Goal: Entertainment & Leisure: Consume media (video, audio)

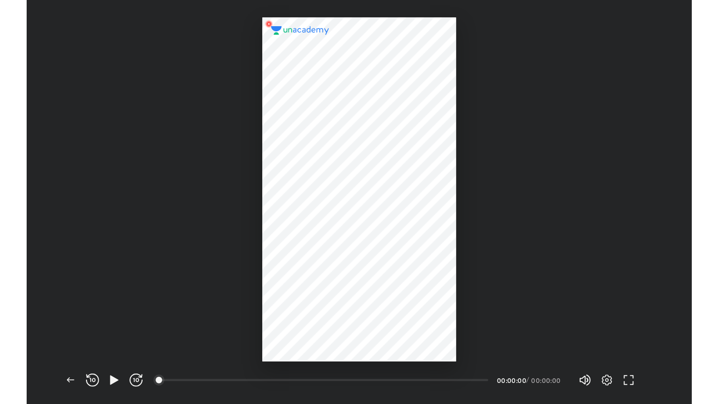
scroll to position [347, 571]
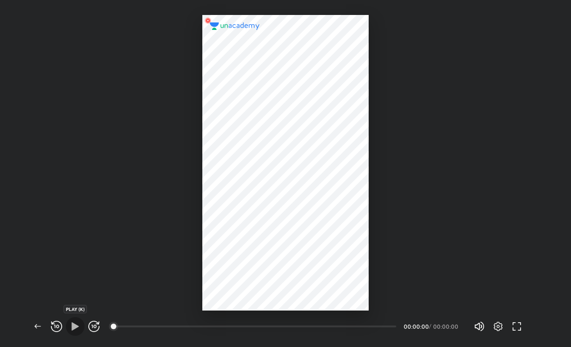
click at [75, 323] on icon "button" at bounding box center [75, 326] width 11 height 11
click at [520, 329] on icon "button" at bounding box center [516, 326] width 11 height 11
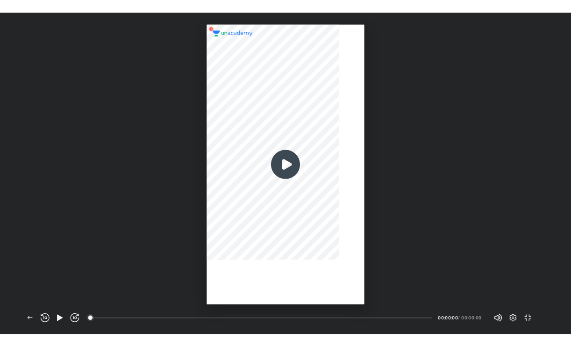
scroll to position [404, 718]
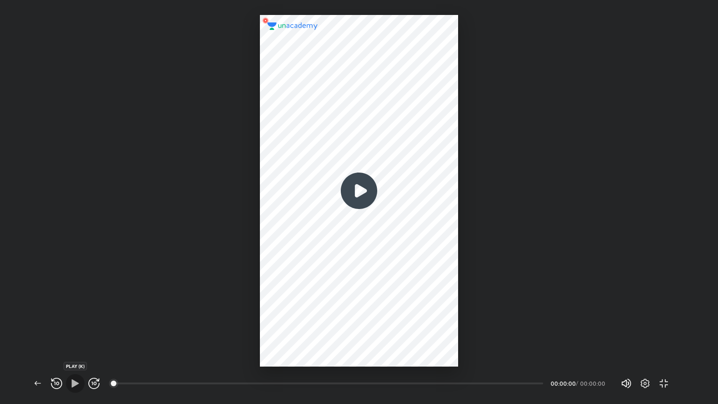
click at [75, 346] on icon "button" at bounding box center [75, 383] width 7 height 8
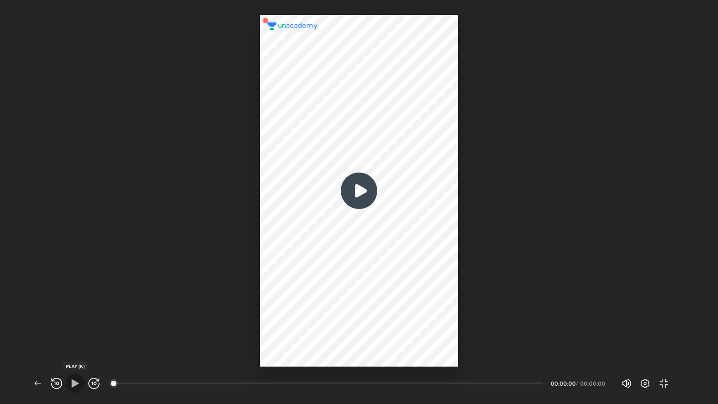
click at [75, 346] on icon "button" at bounding box center [75, 383] width 7 height 8
click at [360, 184] on img at bounding box center [358, 190] width 45 height 45
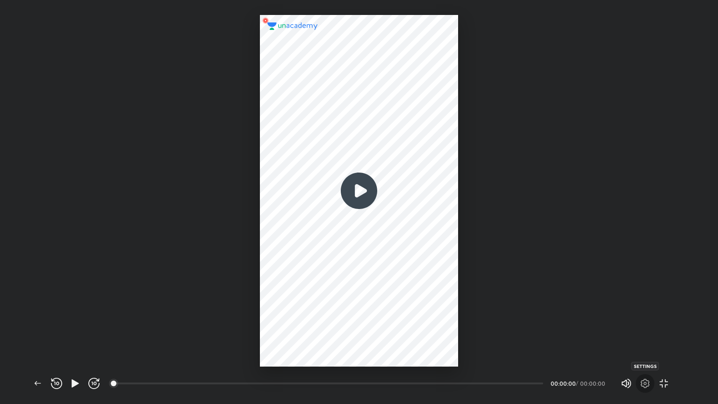
click at [571, 346] on icon "button" at bounding box center [644, 383] width 11 height 11
click at [571, 346] on div at bounding box center [359, 202] width 718 height 404
click at [571, 346] on icon "button" at bounding box center [645, 383] width 9 height 9
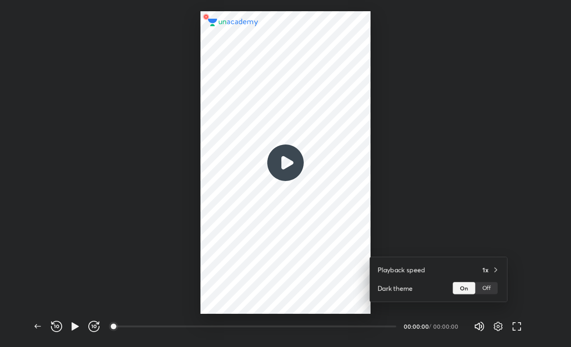
scroll to position [347, 571]
click at [275, 153] on div at bounding box center [285, 173] width 571 height 347
